Goal: Find specific page/section

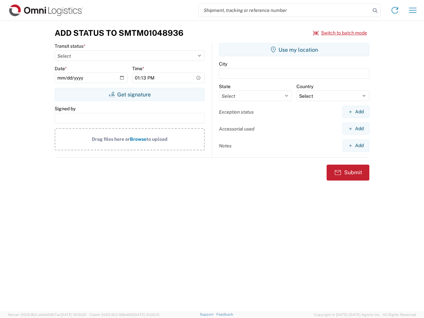
click at [285, 10] on input "search" at bounding box center [285, 10] width 172 height 13
click at [375, 11] on icon at bounding box center [374, 10] width 9 height 9
click at [395, 10] on icon at bounding box center [395, 10] width 11 height 11
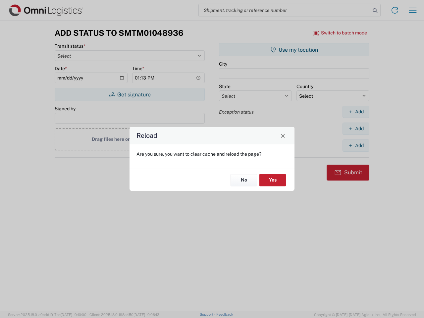
click at [413, 10] on div "Reload Are you sure, you want to clear cache and reload the page? No Yes" at bounding box center [212, 159] width 424 height 318
click at [340, 33] on div "Reload Are you sure, you want to clear cache and reload the page? No Yes" at bounding box center [212, 159] width 424 height 318
click at [130, 94] on div "Reload Are you sure, you want to clear cache and reload the page? No Yes" at bounding box center [212, 159] width 424 height 318
click at [294, 50] on div "Reload Are you sure, you want to clear cache and reload the page? No Yes" at bounding box center [212, 159] width 424 height 318
click at [356, 112] on div "Reload Are you sure, you want to clear cache and reload the page? No Yes" at bounding box center [212, 159] width 424 height 318
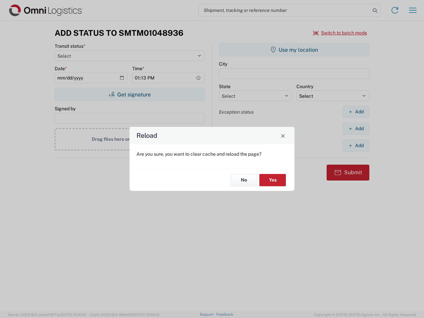
click at [356, 129] on div "Reload Are you sure, you want to clear cache and reload the page? No Yes" at bounding box center [212, 159] width 424 height 318
click at [356, 145] on div "Reload Are you sure, you want to clear cache and reload the page? No Yes" at bounding box center [212, 159] width 424 height 318
